Goal: Information Seeking & Learning: Learn about a topic

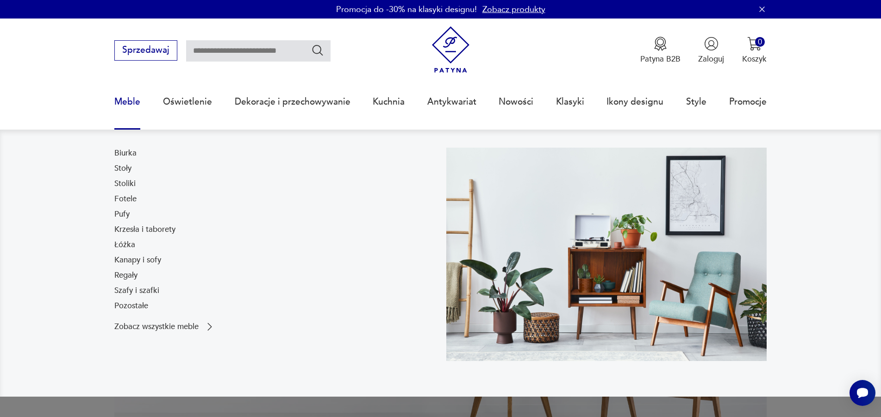
click at [132, 103] on link "Meble" at bounding box center [127, 102] width 26 height 43
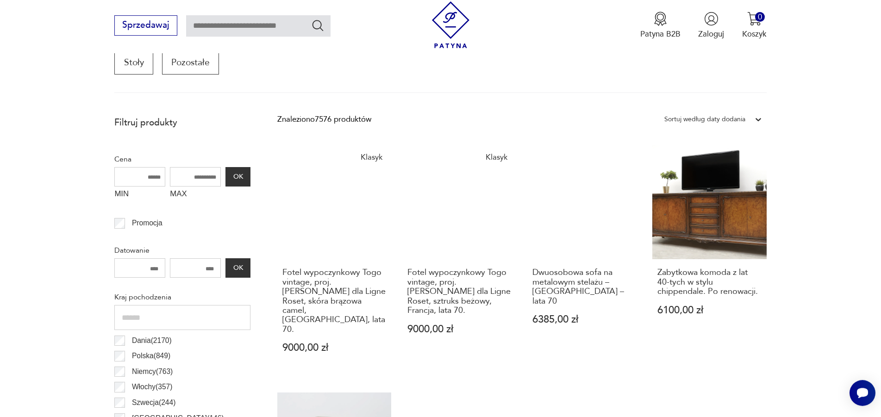
scroll to position [376, 0]
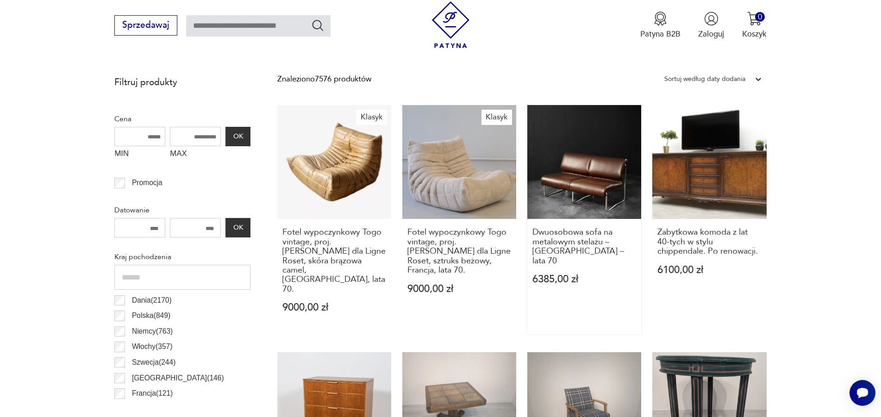
click at [598, 181] on link "Dwuosobowa sofa na metalowym stelażu – [GEOGRAPHIC_DATA] – lata 70 6385,00 zł" at bounding box center [584, 219] width 114 height 229
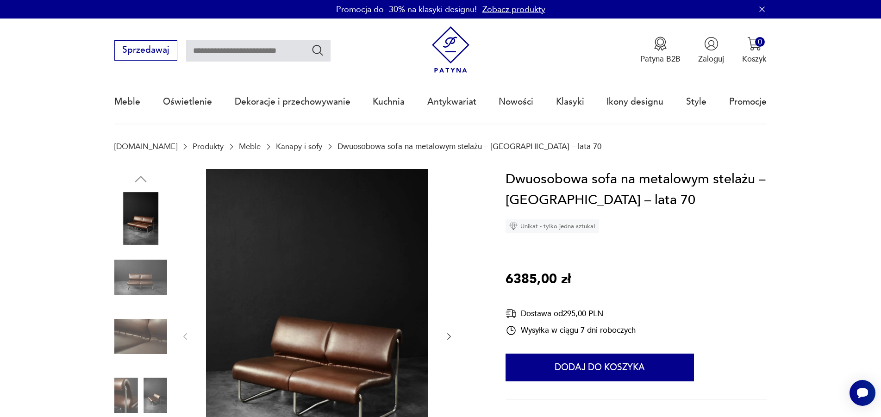
click at [130, 333] on img at bounding box center [140, 336] width 53 height 53
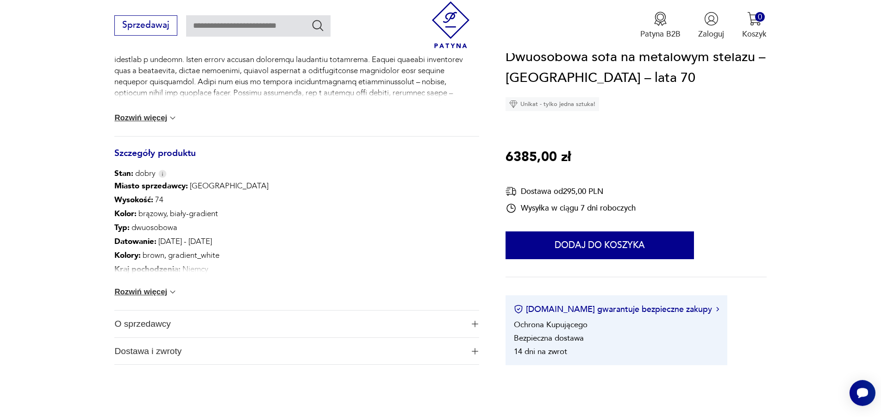
scroll to position [519, 0]
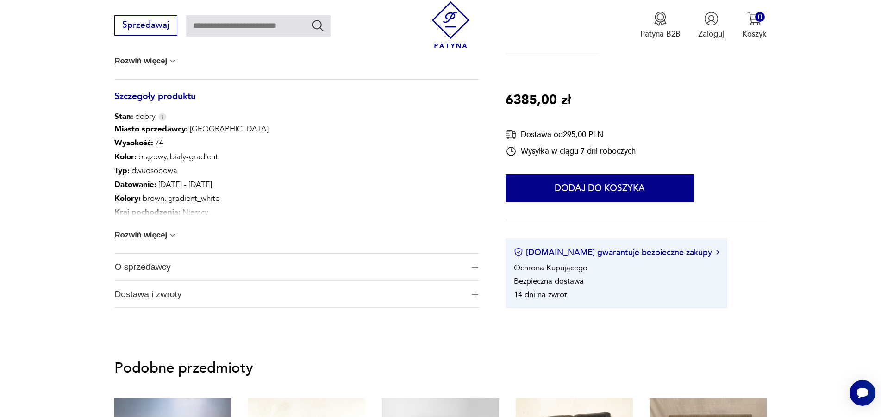
click at [150, 273] on span "O sprzedawcy" at bounding box center [288, 267] width 349 height 27
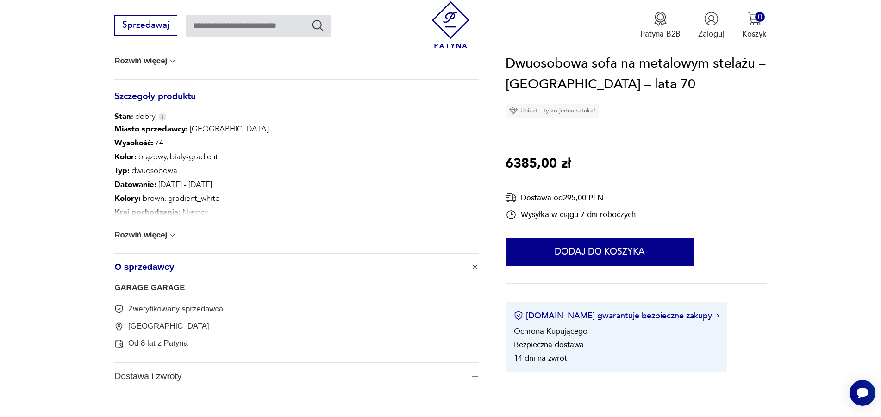
click at [155, 289] on link "GARAGE GARAGE" at bounding box center [149, 287] width 70 height 9
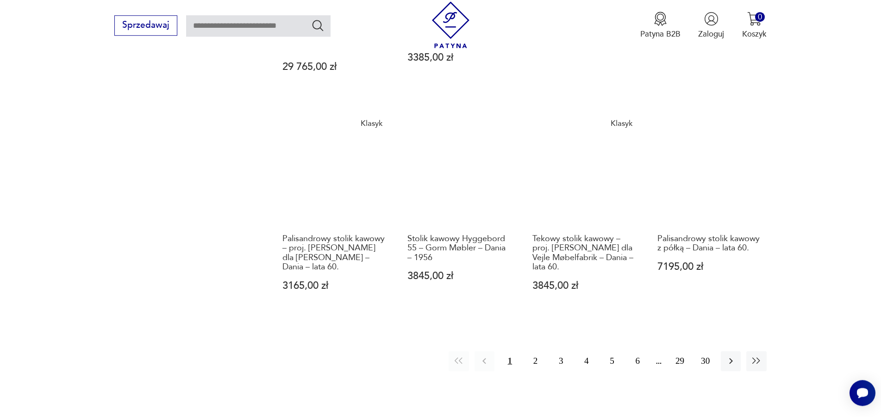
scroll to position [1076, 0]
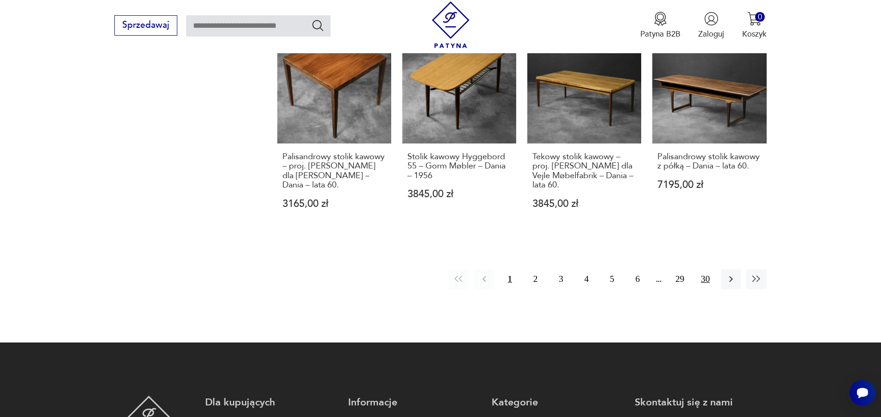
click at [703, 269] on button "30" at bounding box center [705, 279] width 20 height 20
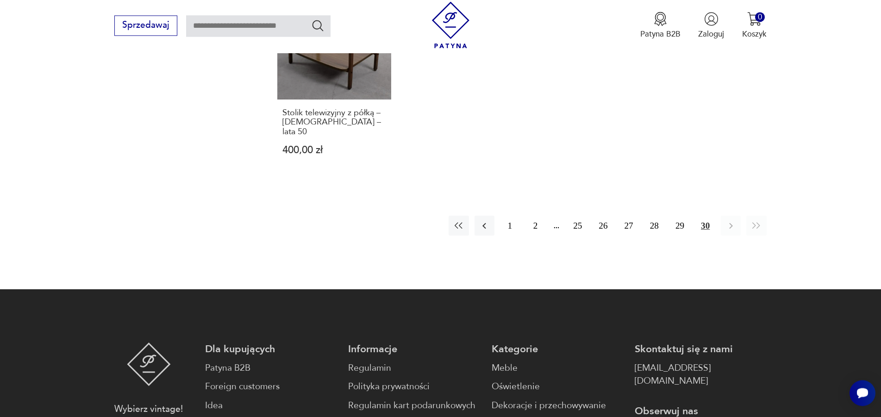
scroll to position [941, 0]
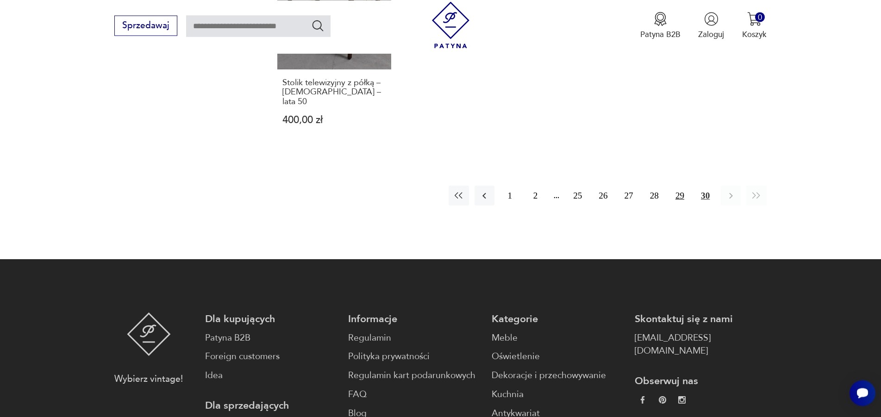
click at [678, 186] on button "29" at bounding box center [680, 196] width 20 height 20
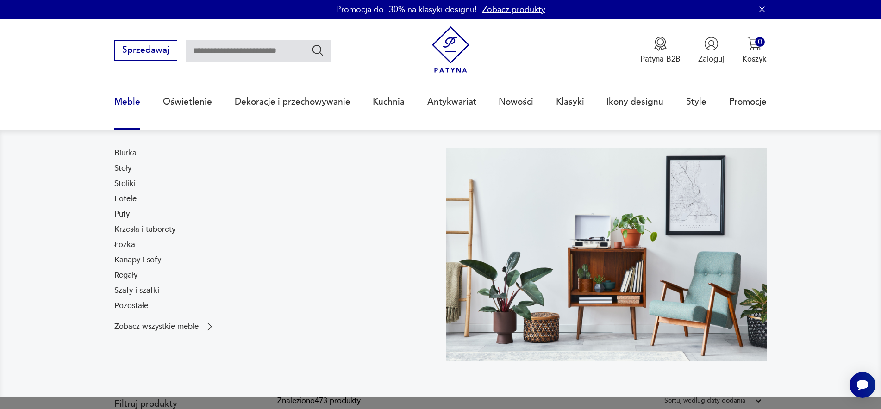
click at [131, 103] on link "Meble" at bounding box center [127, 102] width 26 height 43
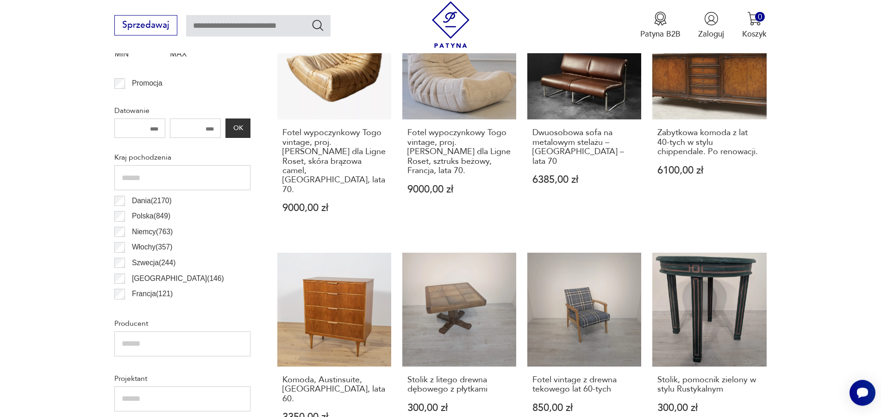
scroll to position [264, 0]
